Goal: Information Seeking & Learning: Learn about a topic

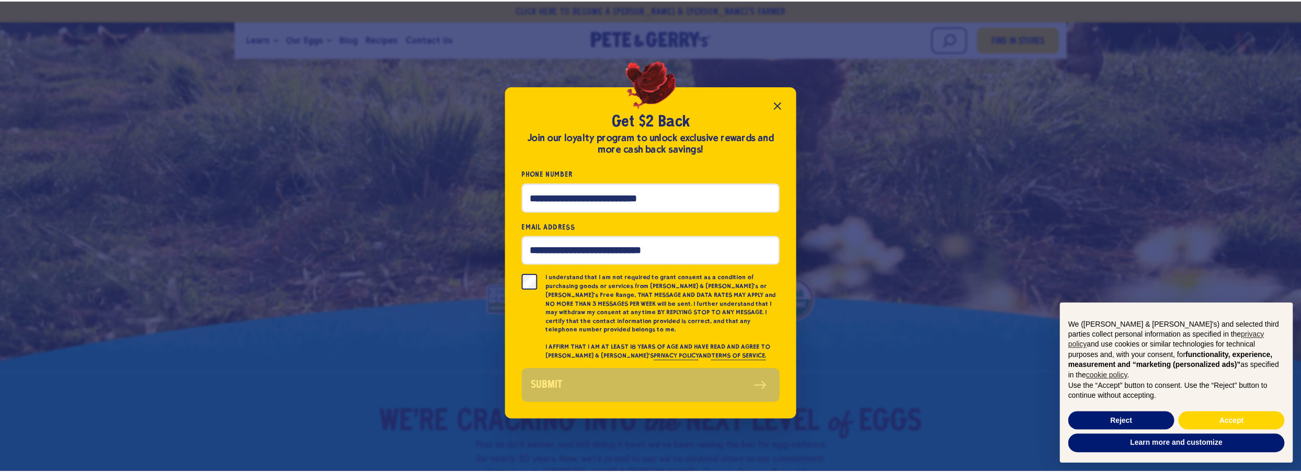
scroll to position [82, 0]
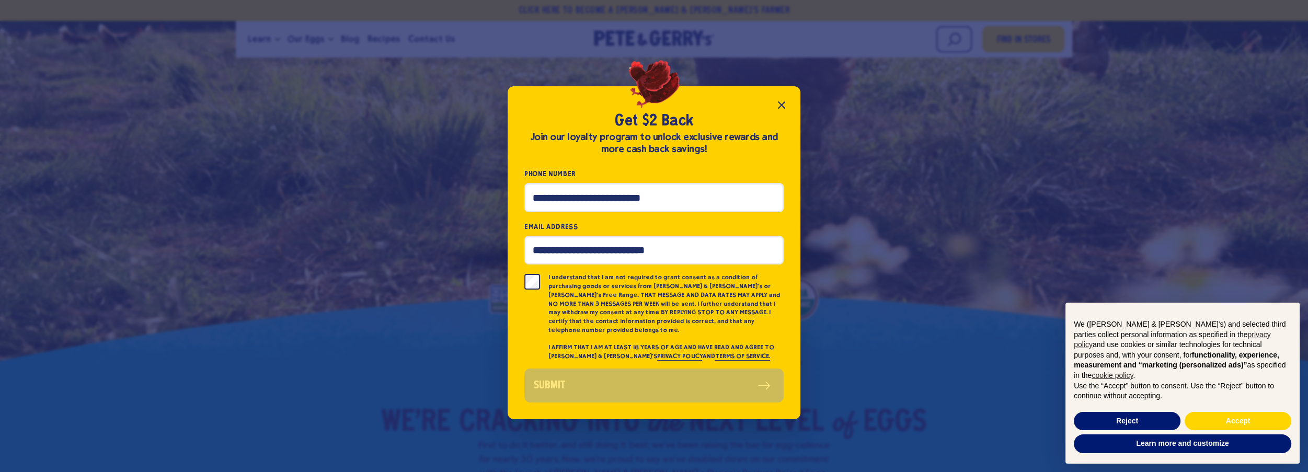
click at [788, 99] on icon "Close popup" at bounding box center [782, 105] width 13 height 13
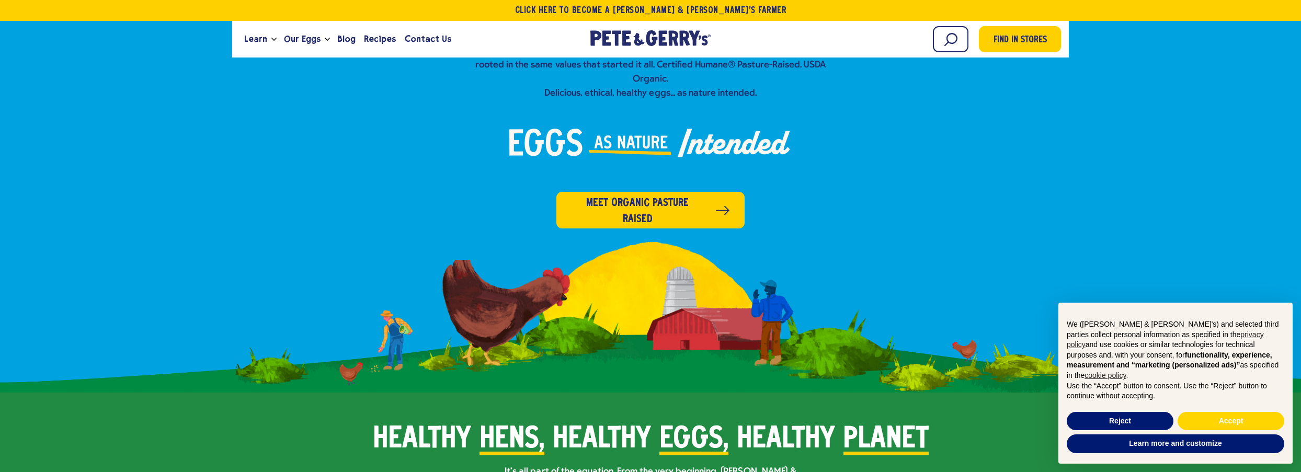
scroll to position [570, 0]
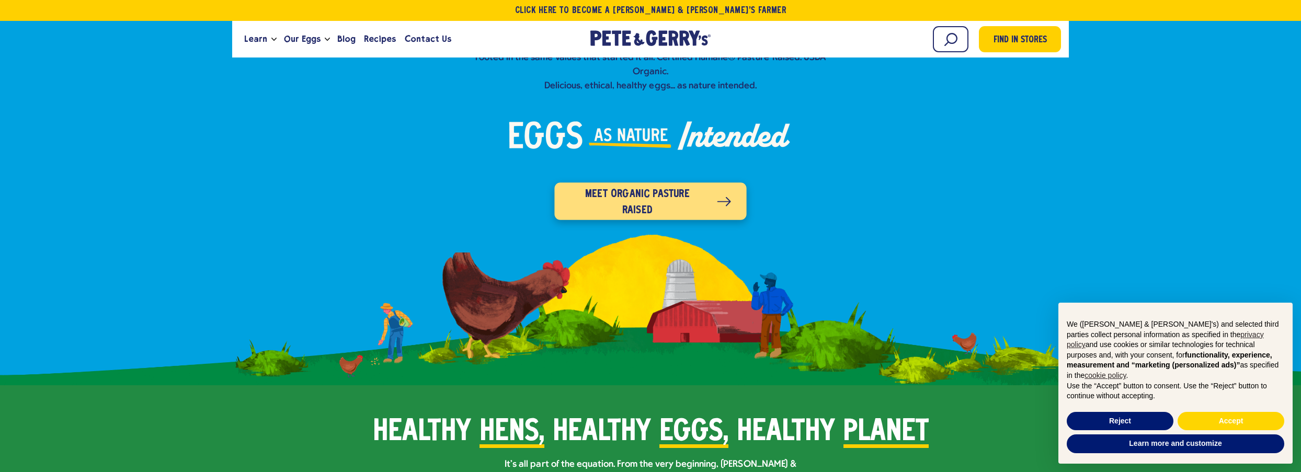
click at [713, 215] on link "Meet organic pasture raised" at bounding box center [650, 201] width 192 height 37
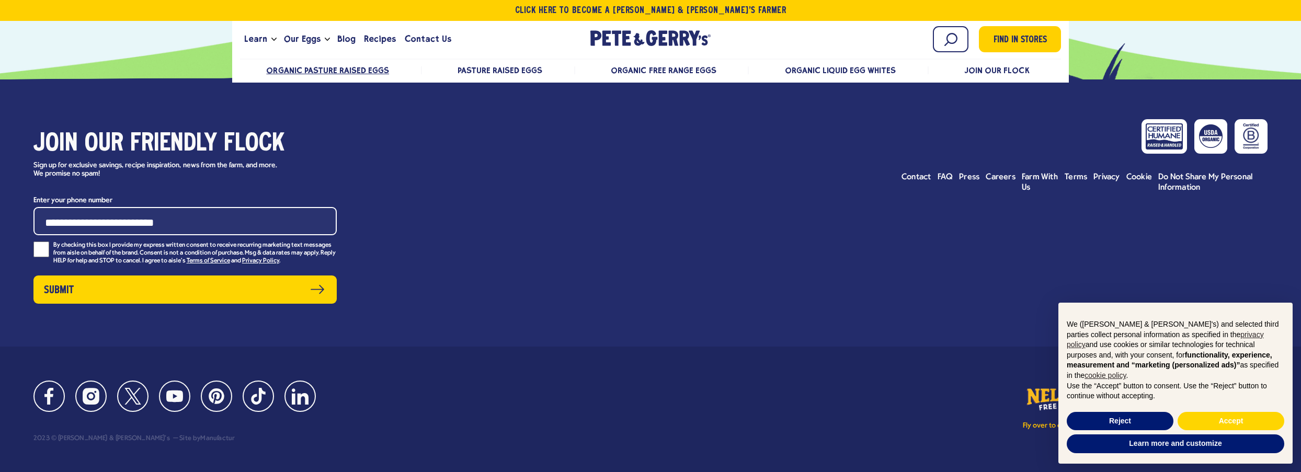
scroll to position [6218, 0]
